Goal: Information Seeking & Learning: Learn about a topic

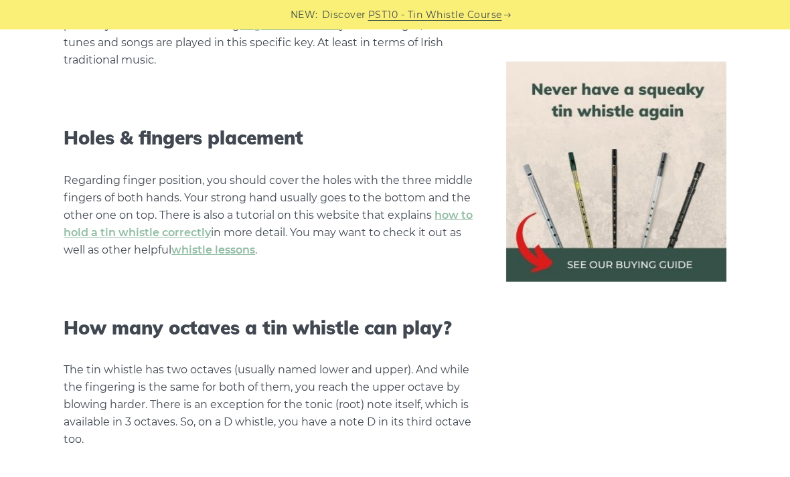
scroll to position [1201, 0]
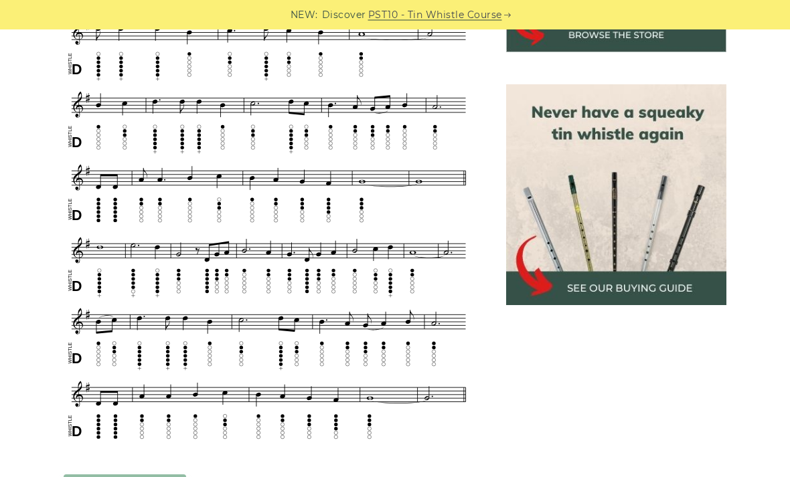
scroll to position [546, 0]
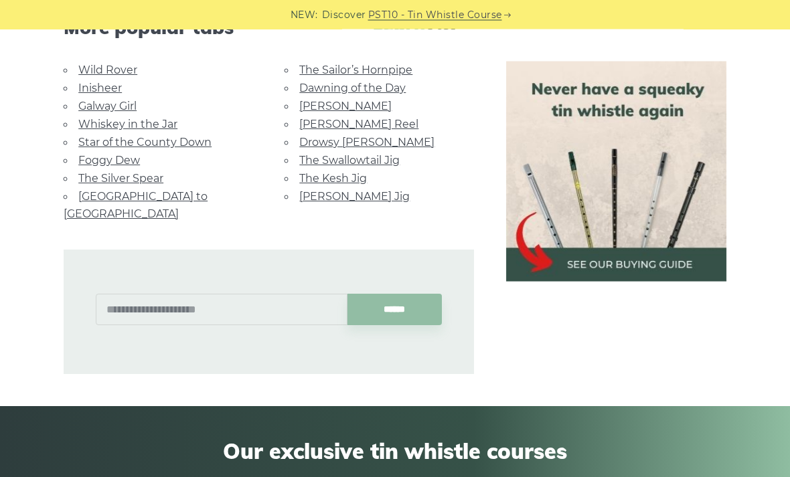
scroll to position [1126, 0]
click at [98, 136] on link "Star of the County Down" at bounding box center [144, 142] width 133 height 13
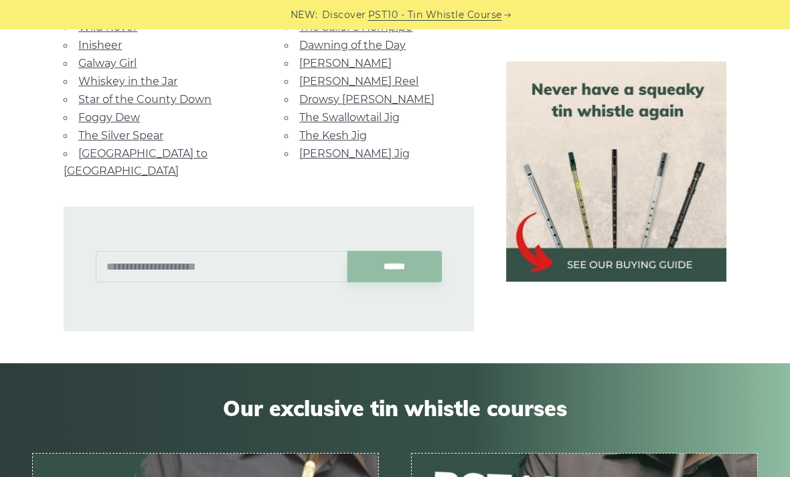
click at [112, 57] on link "Galway Girl" at bounding box center [107, 63] width 58 height 13
click at [149, 75] on link "Whiskey in the Jar" at bounding box center [127, 81] width 99 height 13
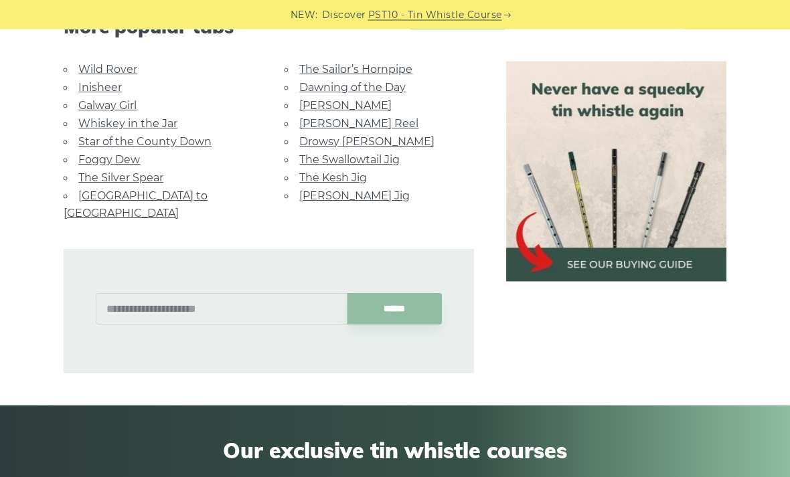
scroll to position [1127, 0]
click at [96, 135] on link "Star of the County Down" at bounding box center [144, 141] width 133 height 13
click at [116, 153] on link "Foggy Dew" at bounding box center [109, 159] width 62 height 13
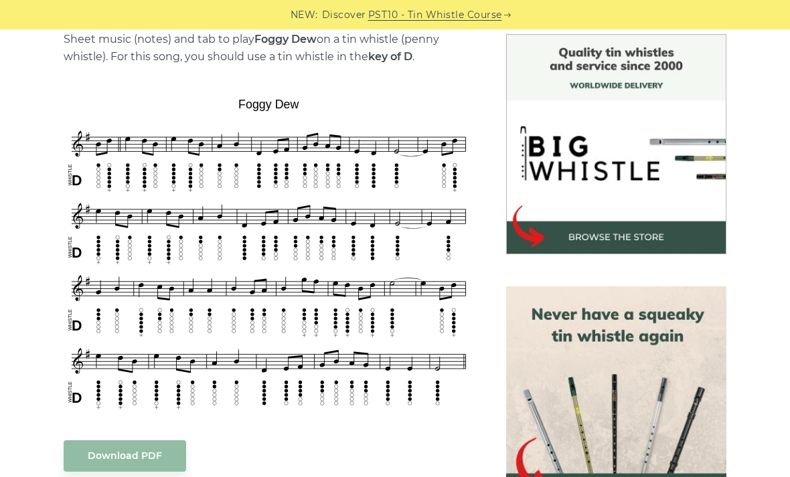
scroll to position [288, 0]
